Goal: Task Accomplishment & Management: Manage account settings

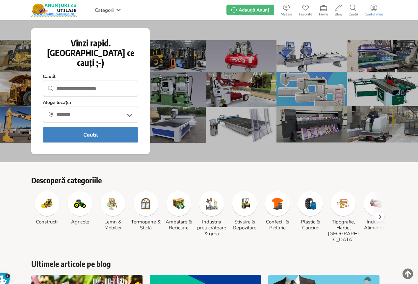
click at [375, 10] on icon at bounding box center [373, 8] width 7 height 7
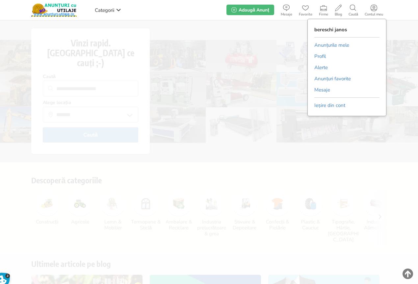
click at [330, 46] on link "Anunțurile mele" at bounding box center [331, 45] width 35 height 10
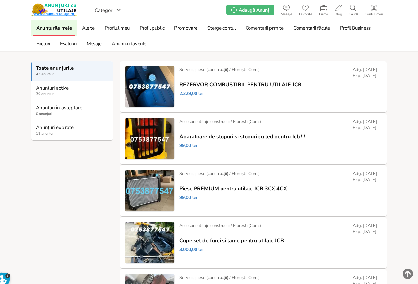
click at [60, 129] on strong "Anunțuri expirate" at bounding box center [72, 127] width 73 height 6
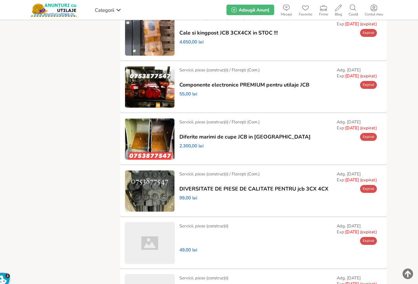
scroll to position [292, 0]
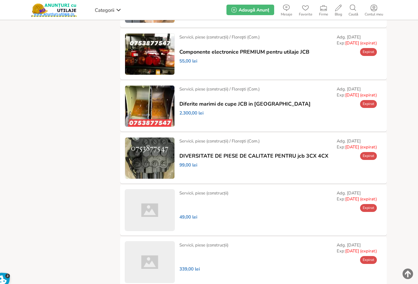
click at [0, 0] on link "Prelungește" at bounding box center [0, 0] width 0 height 0
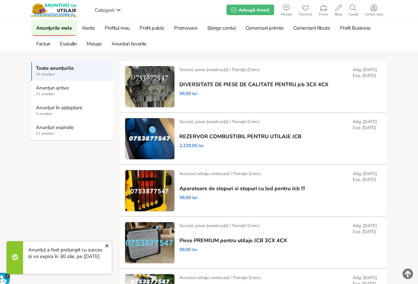
click at [45, 129] on strong "Anunțuri expirate" at bounding box center [72, 127] width 73 height 6
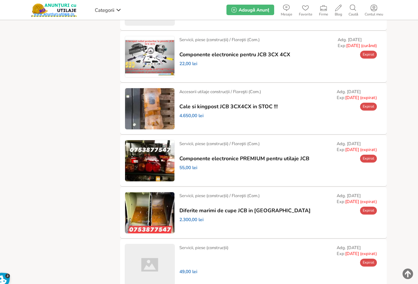
scroll to position [197, 0]
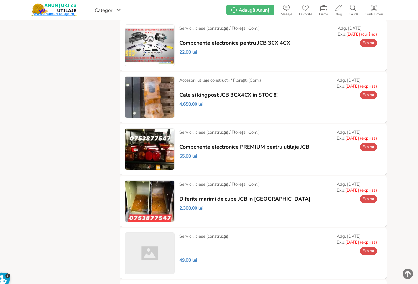
click at [0, 0] on link "Prelungește" at bounding box center [0, 0] width 0 height 0
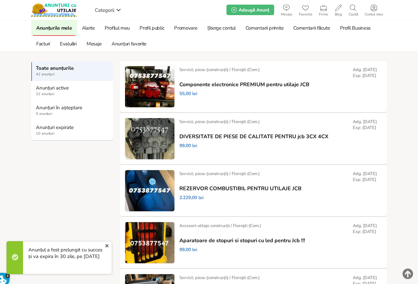
click at [51, 131] on link "Anunțuri expirate 10 anunțuri" at bounding box center [72, 130] width 82 height 20
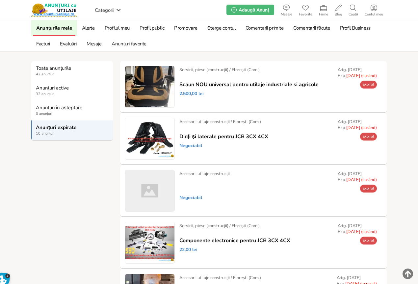
click at [0, 0] on link "Prelungește" at bounding box center [0, 0] width 0 height 0
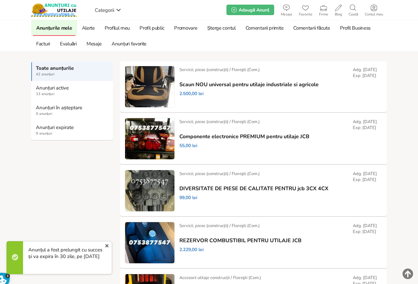
click at [41, 129] on strong "Anunțuri expirate" at bounding box center [72, 127] width 73 height 6
